Goal: Task Accomplishment & Management: Complete application form

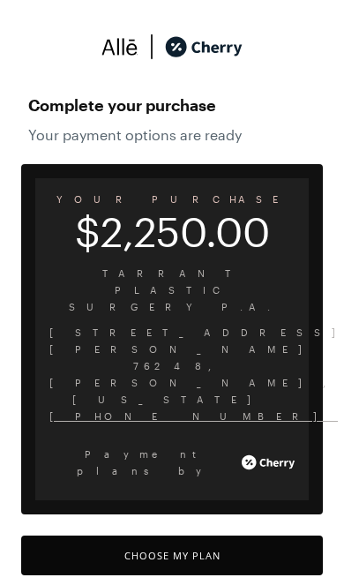
click at [101, 535] on button "Choose My Plan" at bounding box center [172, 555] width 302 height 40
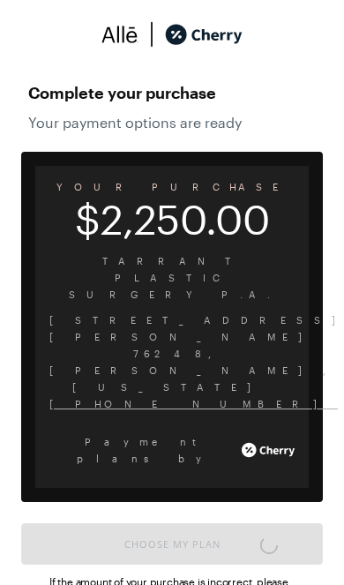
scroll to position [1494, 0]
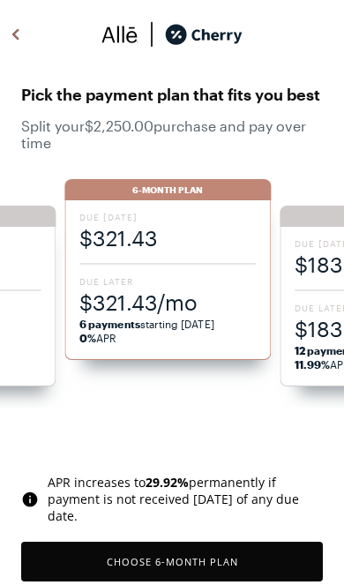
click at [119, 266] on div "Due [DATE] $321.43 Due Later $321.43/mo 6 payments starting [DATE] 0% APR" at bounding box center [167, 280] width 206 height 160
click at [114, 559] on button "Choose 6 -Month Plan" at bounding box center [172, 561] width 302 height 40
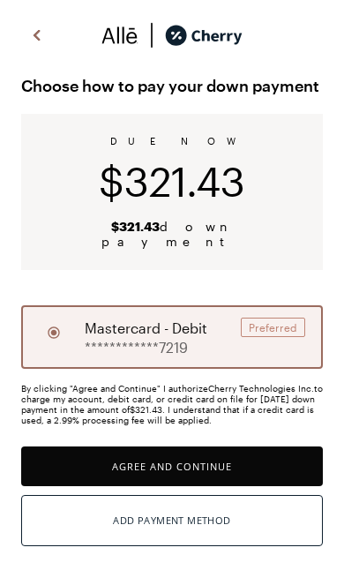
click at [116, 451] on button "Agree and Continue" at bounding box center [172, 466] width 302 height 40
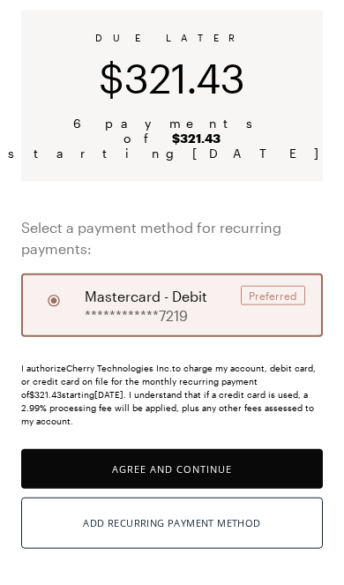
click at [130, 457] on button "Agree and Continue" at bounding box center [172, 469] width 302 height 40
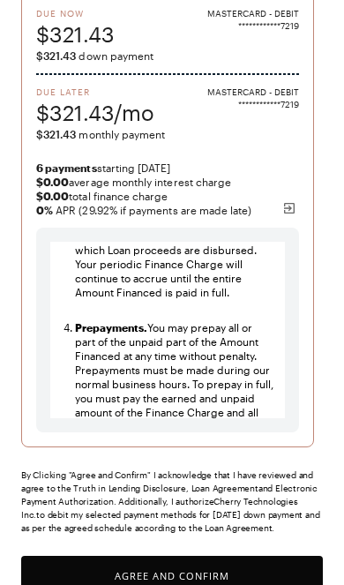
scroll to position [257, 0]
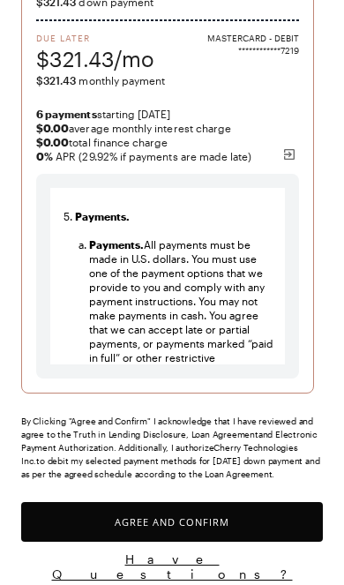
click at [129, 510] on button "Agree and Confirm" at bounding box center [172, 522] width 302 height 40
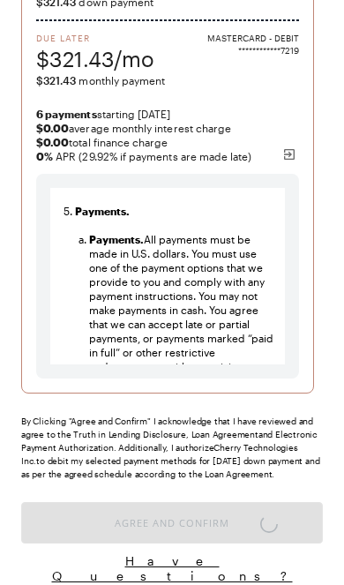
scroll to position [4231, 0]
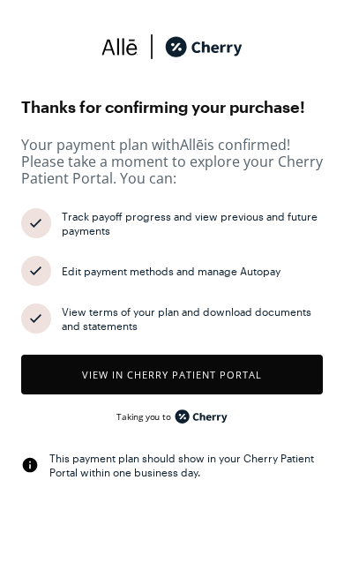
click at [119, 366] on button "View in Cherry patient portal" at bounding box center [172, 374] width 302 height 40
